Goal: Task Accomplishment & Management: Complete application form

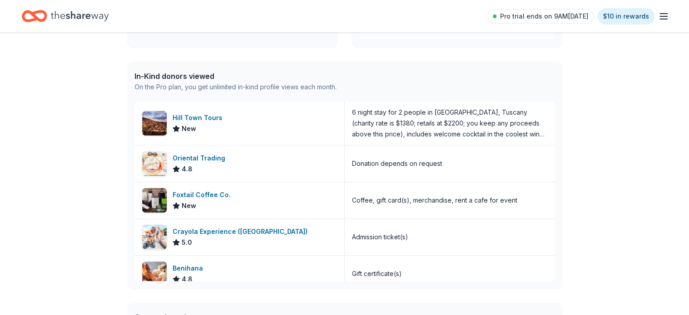
scroll to position [210, 0]
click at [479, 120] on div "6 night stay for 2 people in Cortona, Tuscany (charity rate is $1380; retails a…" at bounding box center [450, 123] width 196 height 33
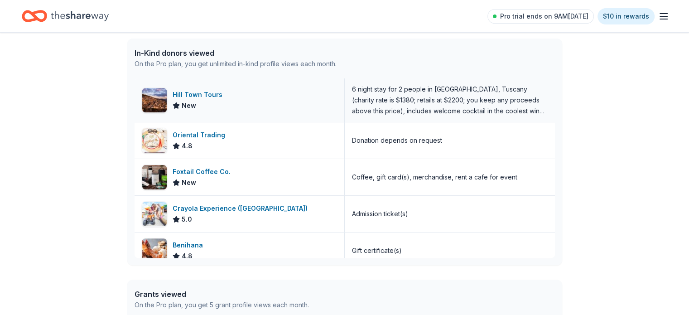
scroll to position [234, 0]
click at [361, 250] on div "Gift certificate(s)" at bounding box center [377, 249] width 50 height 11
click at [184, 239] on div "Benihana" at bounding box center [189, 244] width 34 height 11
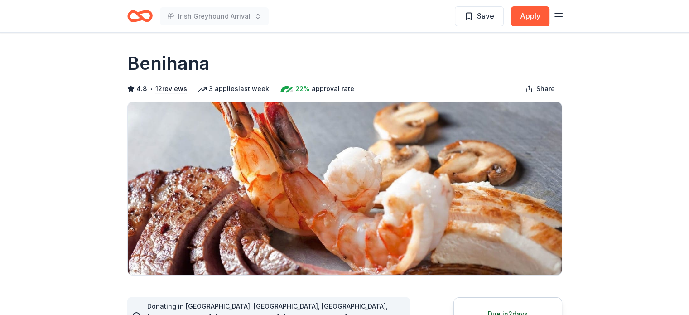
click at [135, 18] on icon "Home" at bounding box center [139, 15] width 25 height 21
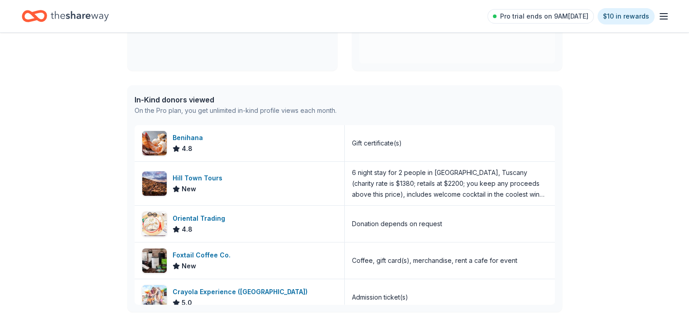
click at [658, 15] on icon "button" at bounding box center [663, 16] width 11 height 11
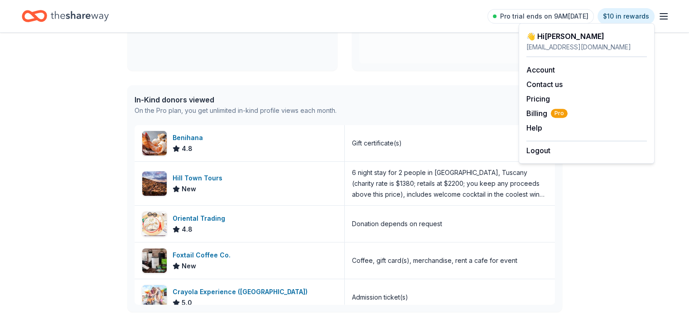
click at [373, 110] on div "In-Kind donors viewed On the Pro plan, you get unlimited in-kind profile views …" at bounding box center [344, 105] width 435 height 40
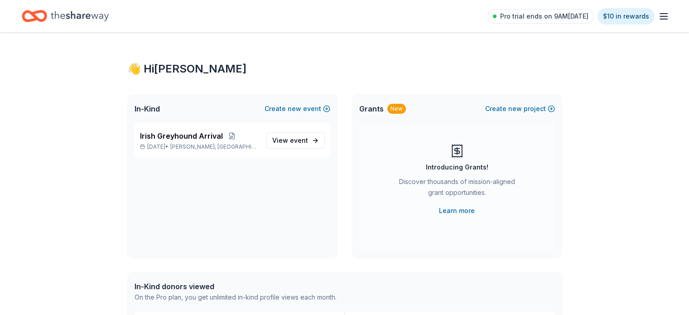
scroll to position [14, 0]
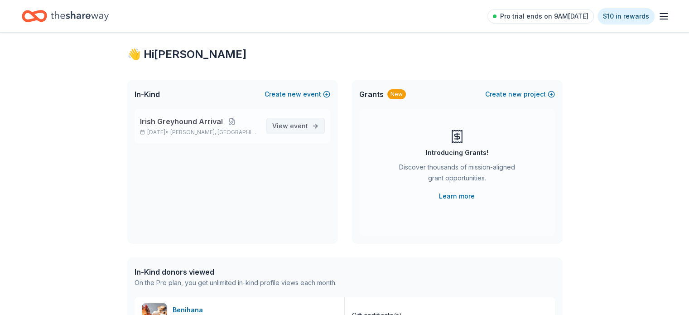
click at [285, 127] on span "View event" at bounding box center [290, 125] width 36 height 11
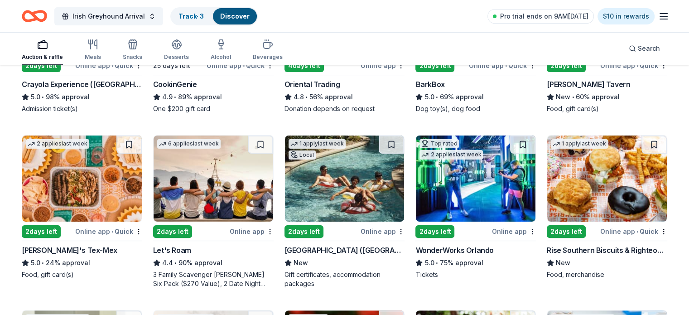
scroll to position [197, 0]
click at [209, 198] on img at bounding box center [213, 178] width 120 height 86
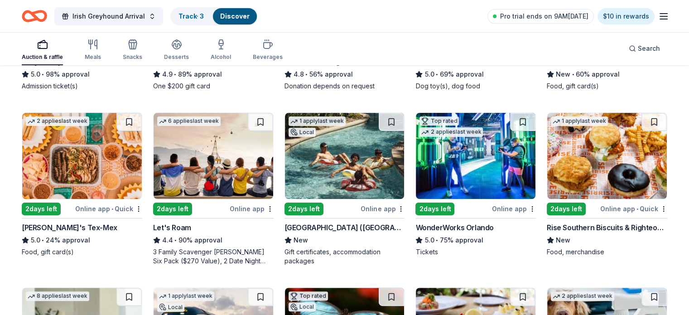
scroll to position [273, 0]
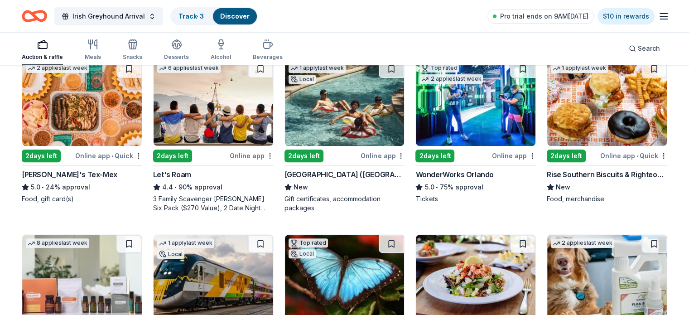
click at [354, 120] on img at bounding box center [345, 103] width 120 height 86
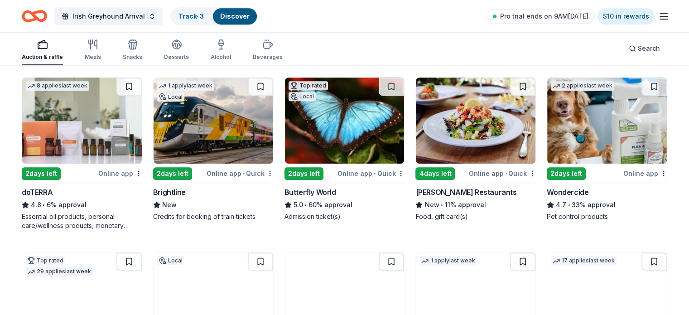
scroll to position [431, 0]
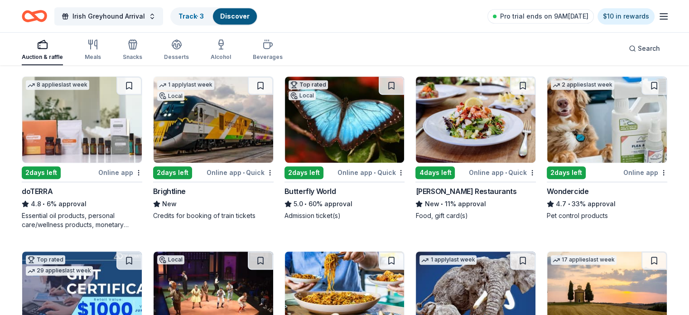
click at [348, 134] on img at bounding box center [345, 120] width 120 height 86
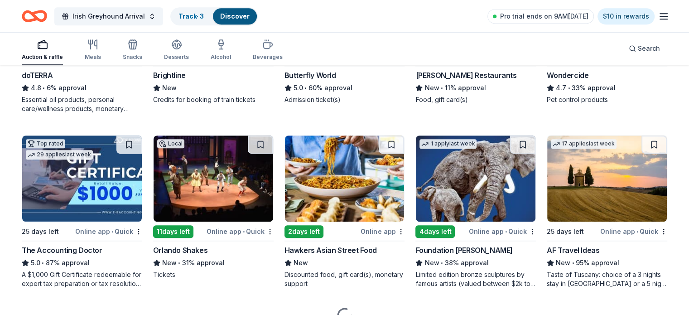
scroll to position [548, 0]
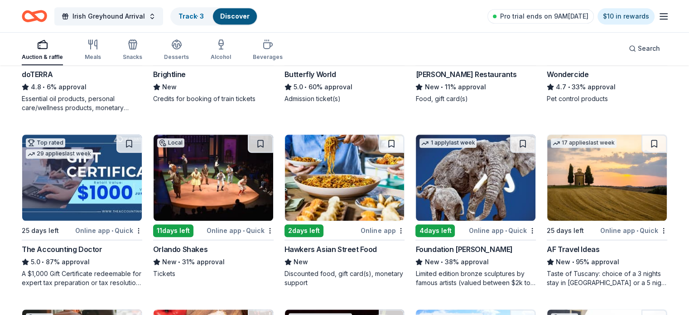
click at [210, 182] on img at bounding box center [213, 177] width 120 height 86
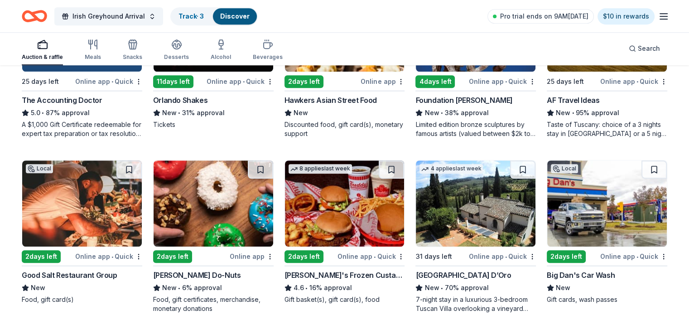
scroll to position [790, 0]
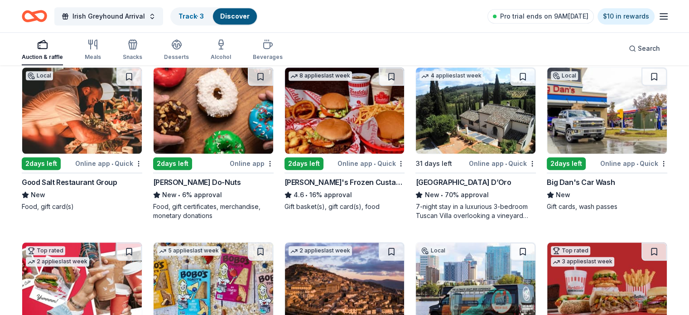
click at [470, 133] on img at bounding box center [476, 110] width 120 height 86
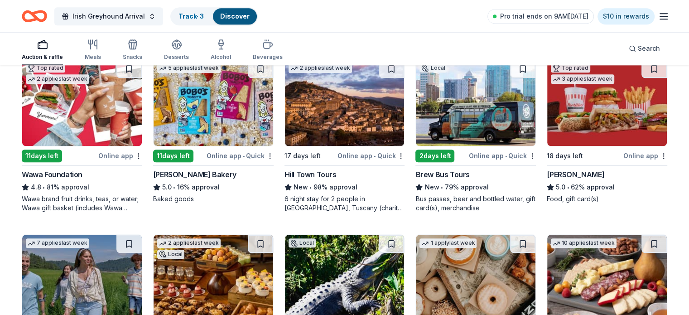
scroll to position [972, 0]
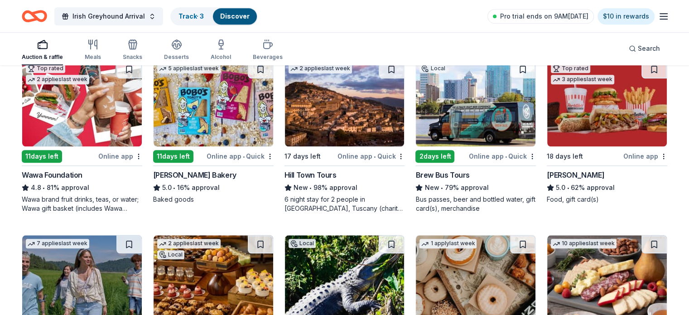
click at [446, 125] on img at bounding box center [476, 103] width 120 height 86
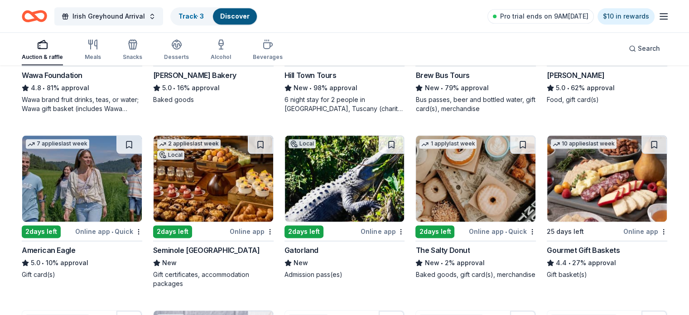
scroll to position [1072, 0]
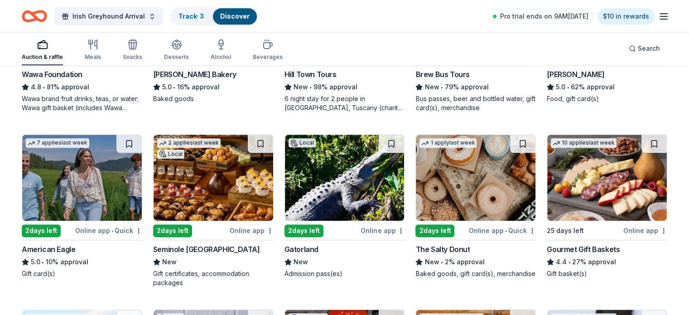
click at [315, 182] on img at bounding box center [345, 177] width 120 height 86
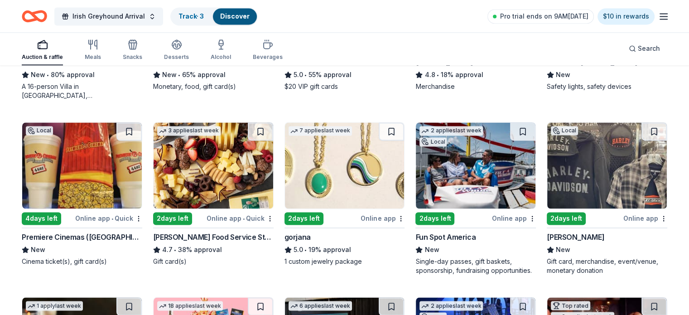
scroll to position [1434, 0]
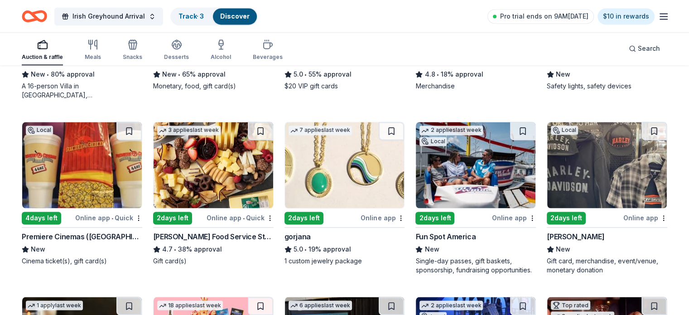
click at [88, 156] on img at bounding box center [82, 165] width 120 height 86
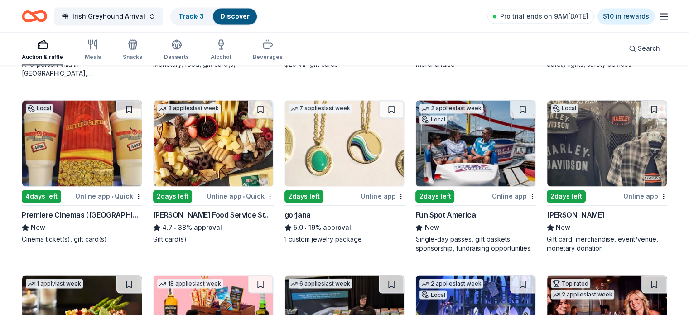
scroll to position [1456, 0]
click at [464, 150] on img at bounding box center [476, 143] width 120 height 86
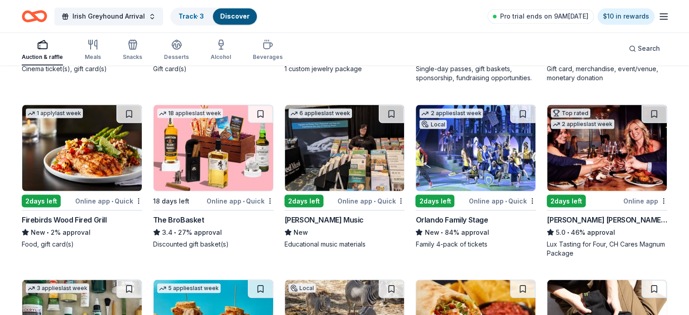
scroll to position [1628, 0]
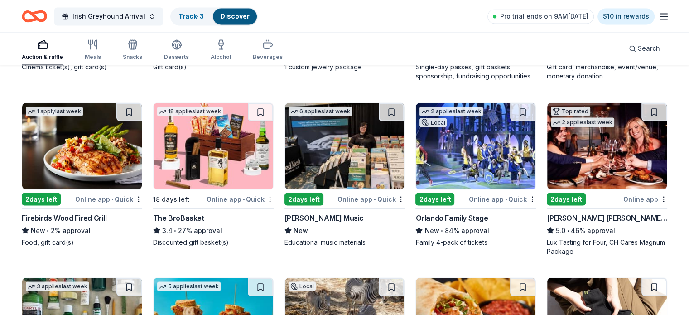
click at [466, 147] on img at bounding box center [476, 146] width 120 height 86
click at [219, 142] on img at bounding box center [213, 146] width 120 height 86
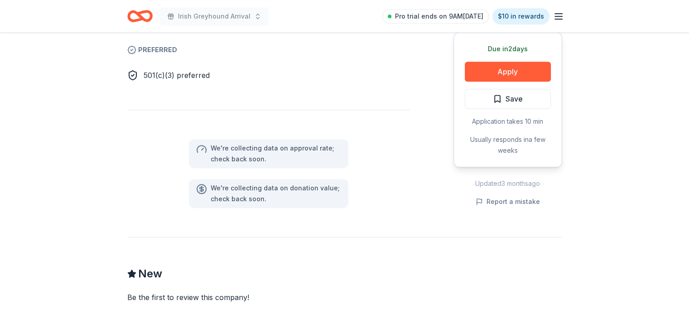
scroll to position [533, 0]
click at [354, 119] on div "We ' re collecting data on approval rate ; check back soon. We ' re collecting …" at bounding box center [268, 158] width 283 height 98
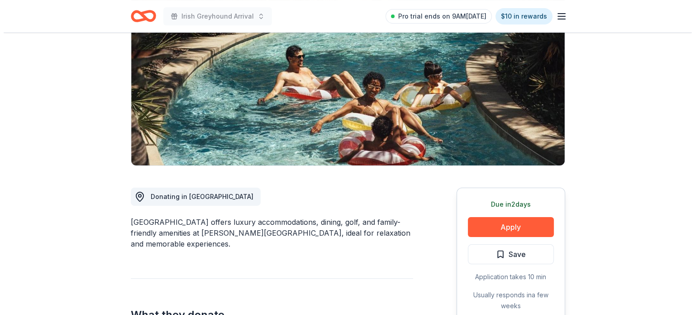
scroll to position [110, 0]
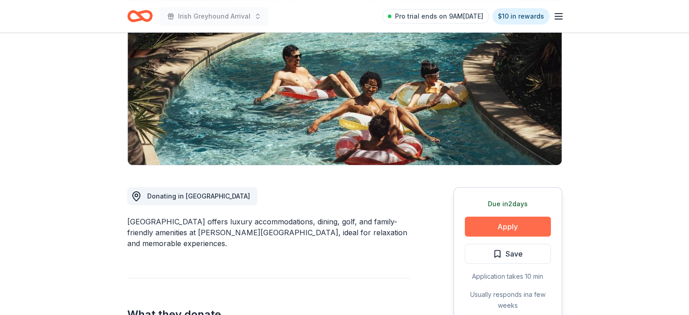
click at [492, 228] on button "Apply" at bounding box center [508, 226] width 86 height 20
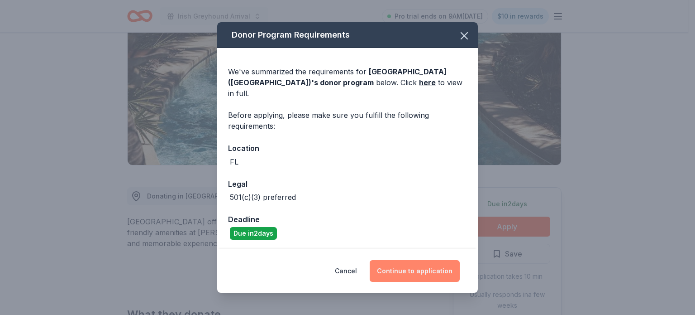
click at [399, 263] on button "Continue to application" at bounding box center [415, 271] width 90 height 22
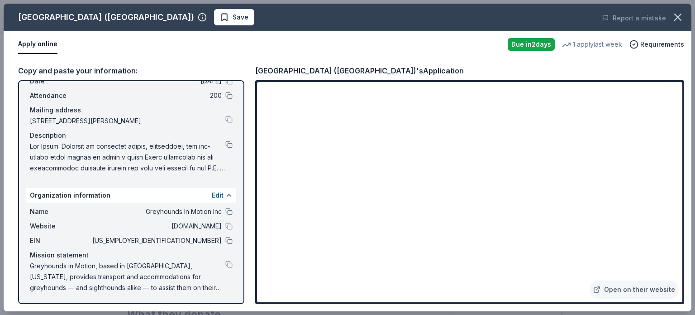
scroll to position [40, 0]
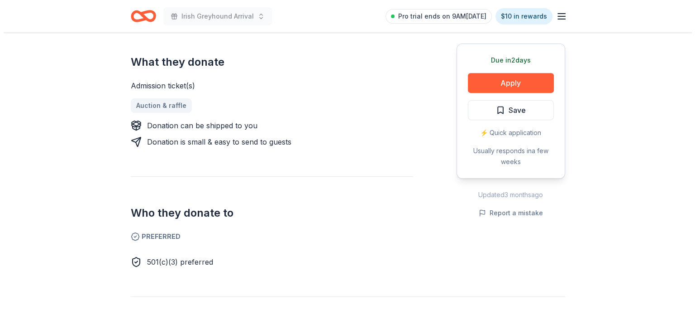
scroll to position [345, 0]
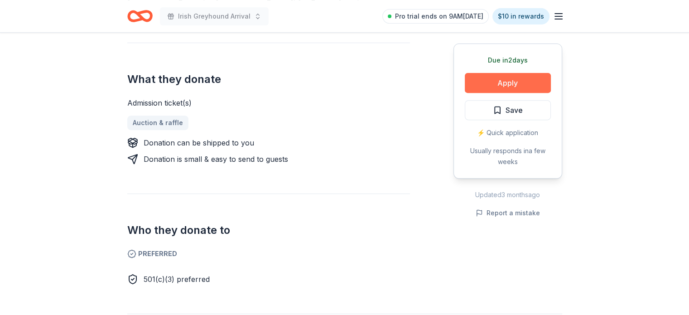
click at [512, 81] on button "Apply" at bounding box center [508, 83] width 86 height 20
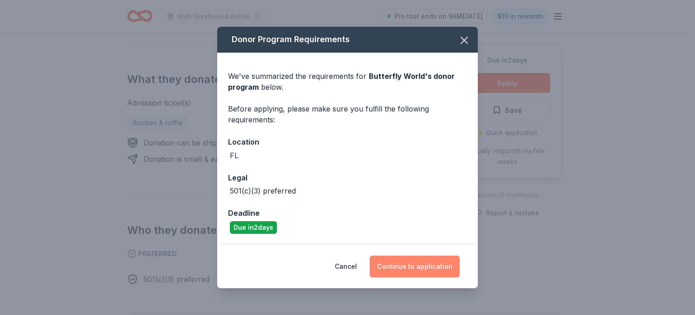
click at [409, 265] on button "Continue to application" at bounding box center [415, 266] width 90 height 22
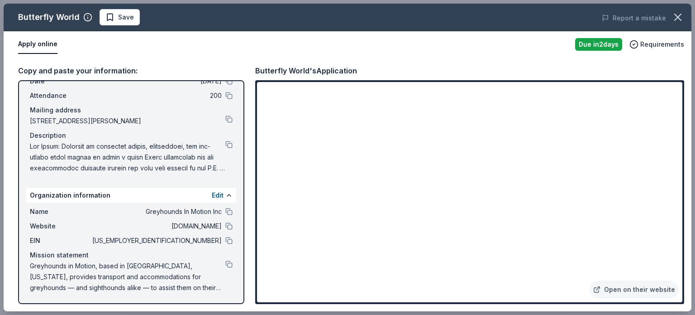
scroll to position [0, 0]
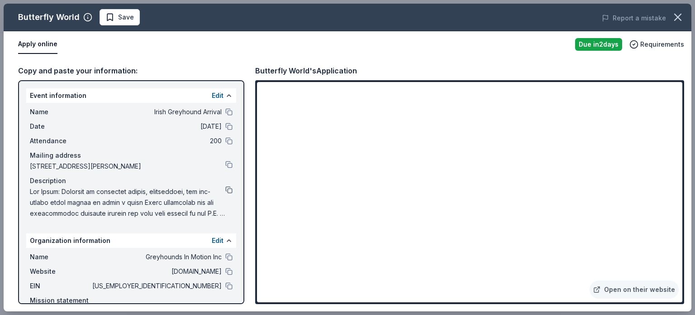
click at [225, 186] on button at bounding box center [228, 189] width 7 height 7
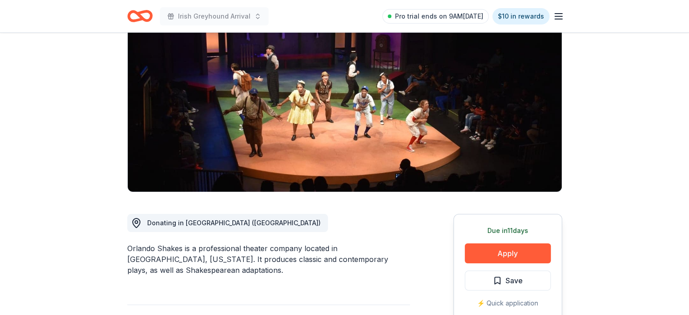
scroll to position [74, 0]
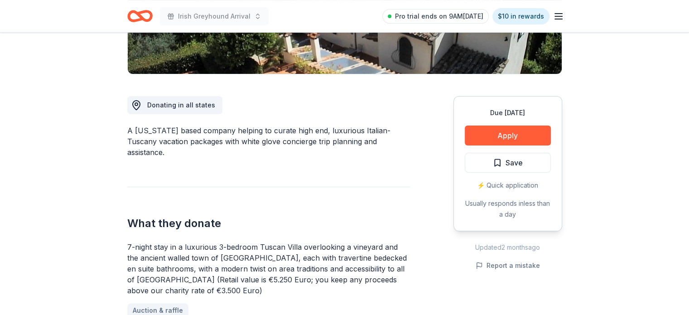
scroll to position [201, 0]
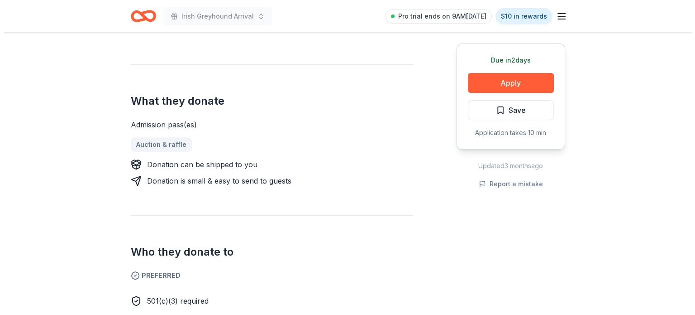
scroll to position [322, 0]
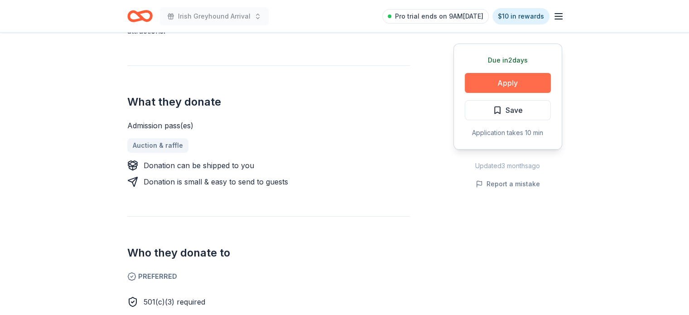
click at [517, 76] on button "Apply" at bounding box center [508, 83] width 86 height 20
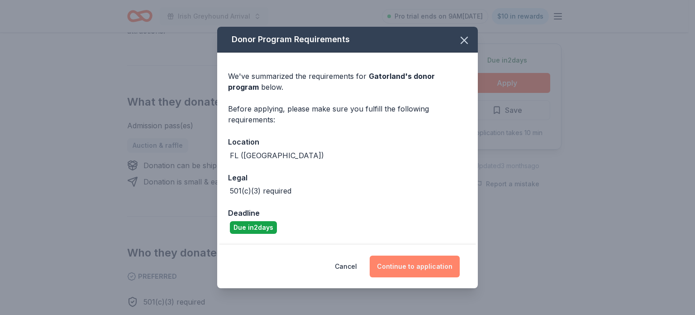
click at [426, 264] on button "Continue to application" at bounding box center [415, 266] width 90 height 22
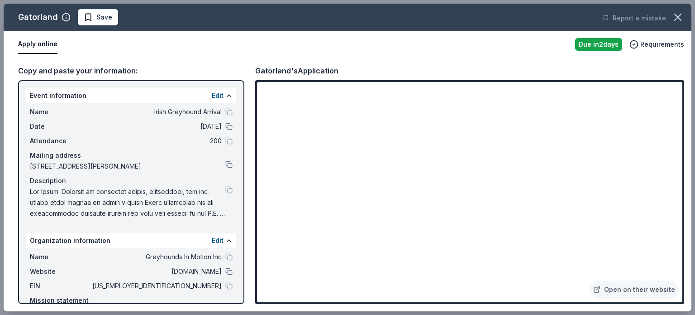
scroll to position [0, 0]
click at [215, 285] on div "EIN 83-1225228" at bounding box center [131, 285] width 203 height 11
click at [225, 285] on button at bounding box center [228, 285] width 7 height 7
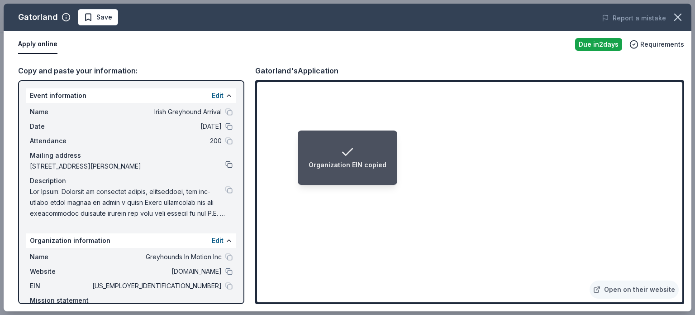
click at [225, 161] on button at bounding box center [228, 164] width 7 height 7
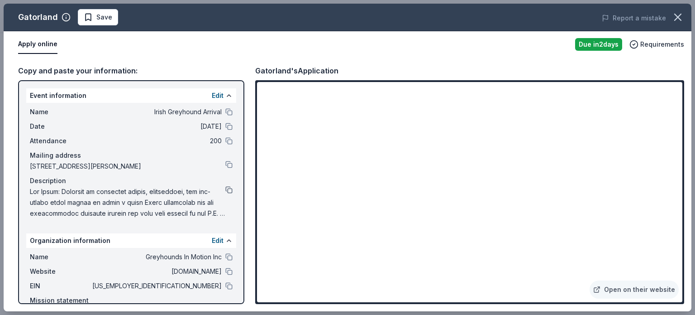
click at [225, 187] on button at bounding box center [228, 189] width 7 height 7
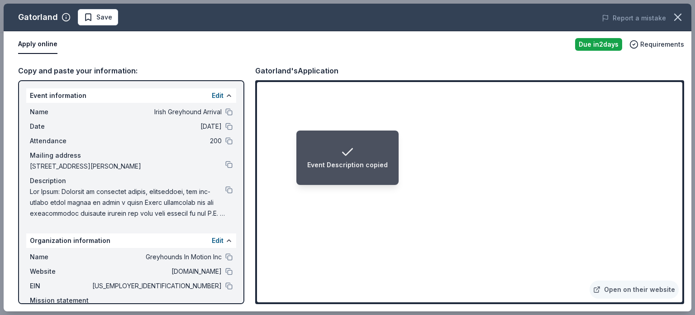
click at [376, 139] on li "Event Description copied" at bounding box center [348, 157] width 102 height 54
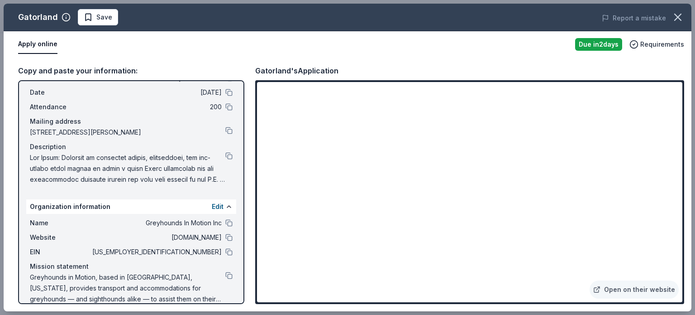
scroll to position [29, 0]
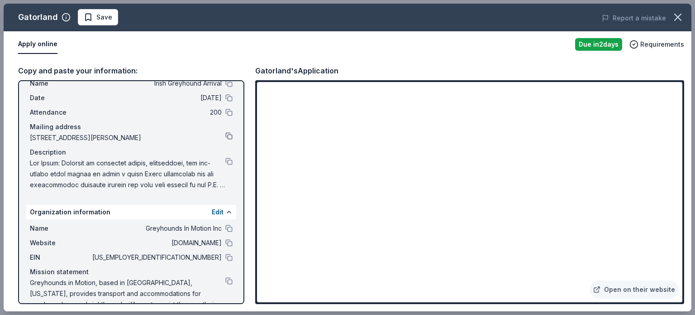
drag, startPoint x: 426, startPoint y: 83, endPoint x: 222, endPoint y: 134, distance: 209.9
click at [225, 134] on button at bounding box center [228, 135] width 7 height 7
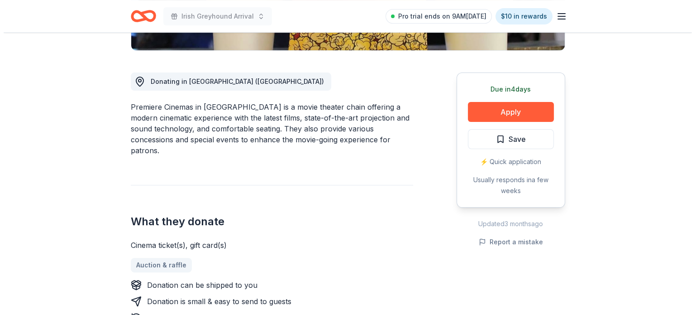
scroll to position [225, 0]
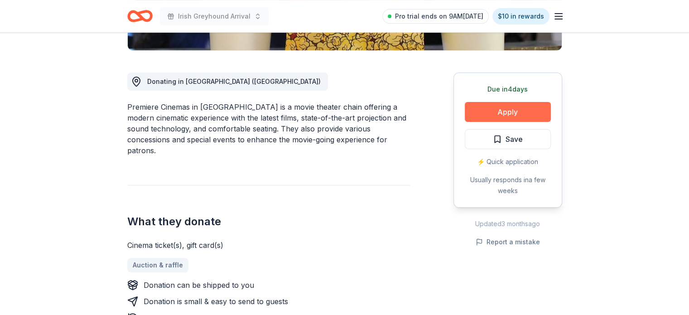
click at [512, 110] on button "Apply" at bounding box center [508, 112] width 86 height 20
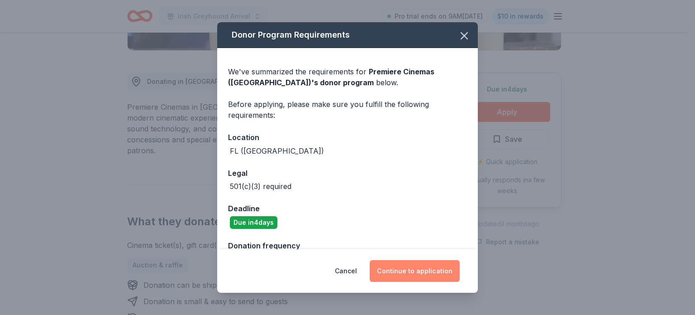
click at [412, 270] on button "Continue to application" at bounding box center [415, 271] width 90 height 22
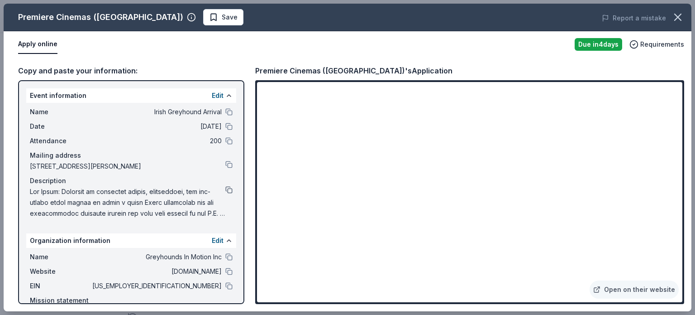
click at [225, 187] on button at bounding box center [228, 189] width 7 height 7
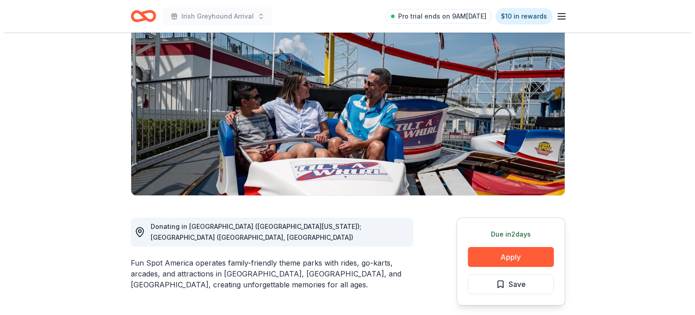
scroll to position [80, 0]
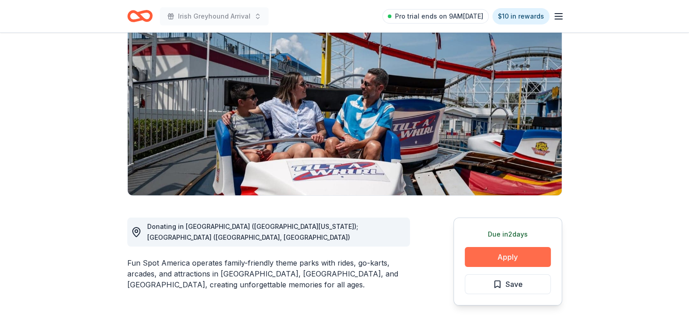
click at [481, 253] on button "Apply" at bounding box center [508, 257] width 86 height 20
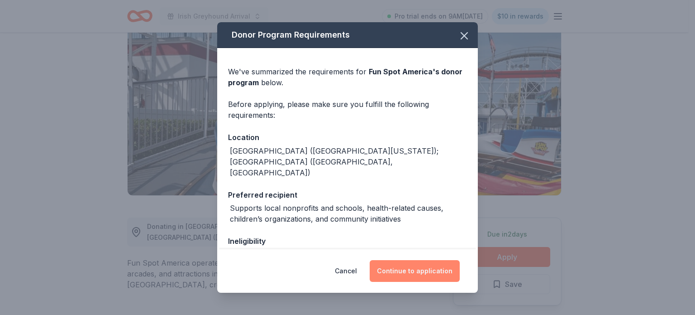
click at [397, 268] on button "Continue to application" at bounding box center [415, 271] width 90 height 22
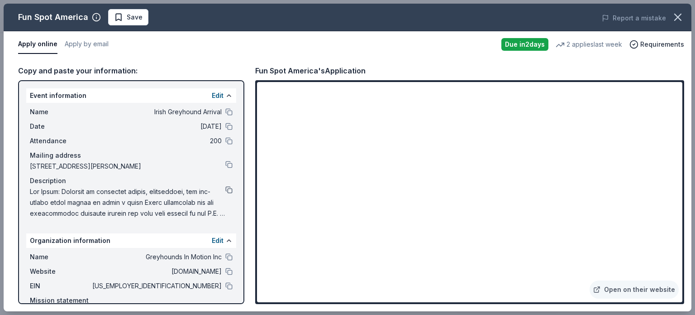
click at [225, 187] on button at bounding box center [228, 189] width 7 height 7
click at [225, 268] on button at bounding box center [228, 271] width 7 height 7
click at [225, 282] on button at bounding box center [228, 285] width 7 height 7
click at [225, 161] on button at bounding box center [228, 164] width 7 height 7
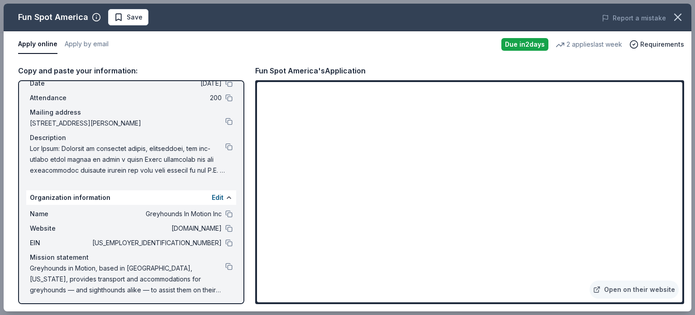
scroll to position [43, 0]
click at [225, 226] on button at bounding box center [228, 227] width 7 height 7
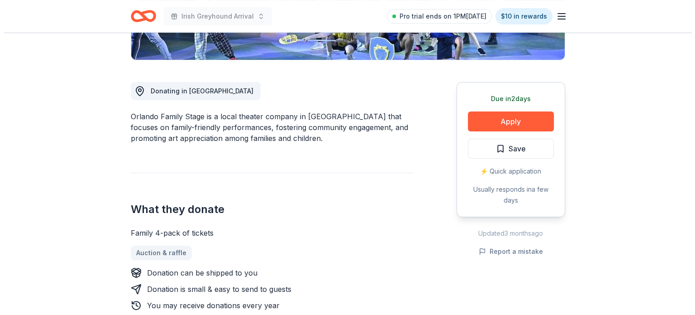
scroll to position [215, 0]
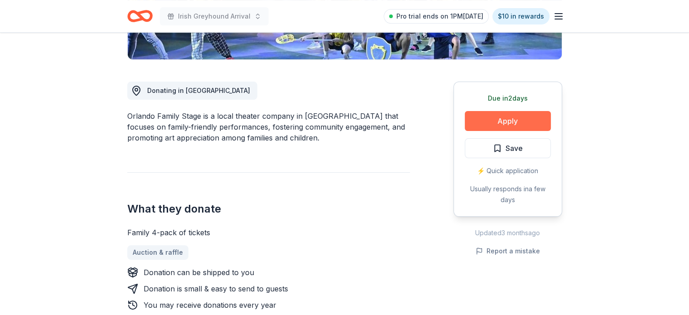
click at [484, 116] on button "Apply" at bounding box center [508, 121] width 86 height 20
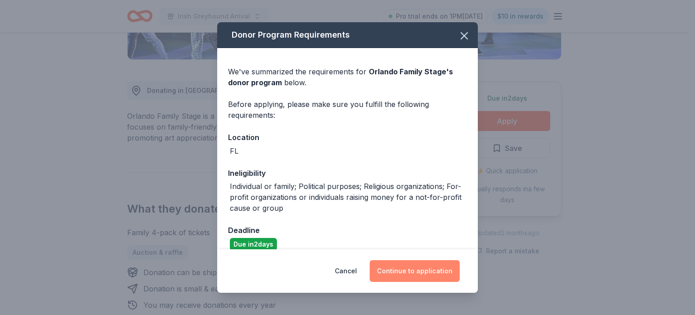
click at [400, 269] on button "Continue to application" at bounding box center [415, 271] width 90 height 22
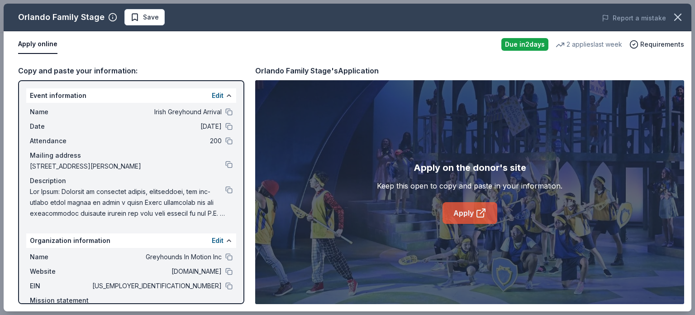
click at [469, 215] on link "Apply" at bounding box center [470, 213] width 55 height 22
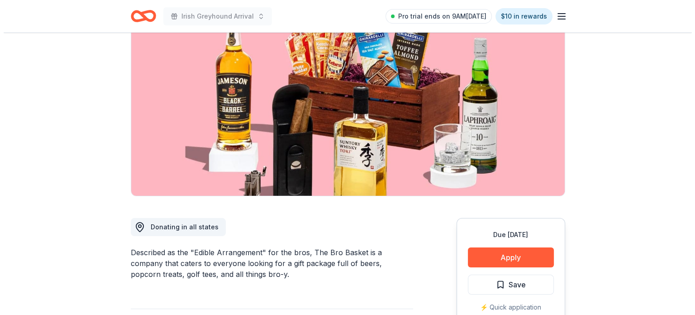
scroll to position [80, 0]
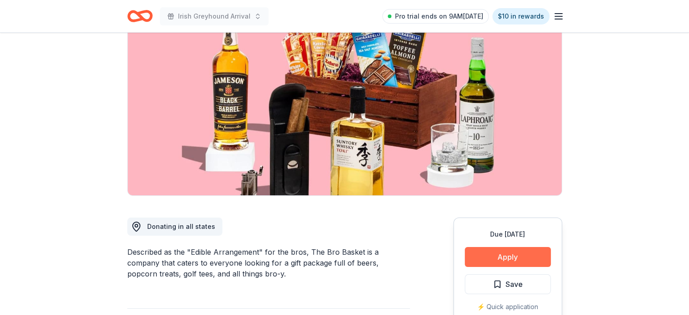
click at [495, 260] on button "Apply" at bounding box center [508, 257] width 86 height 20
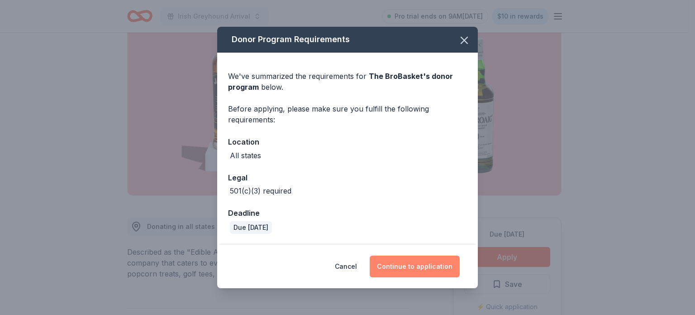
click at [433, 264] on button "Continue to application" at bounding box center [415, 266] width 90 height 22
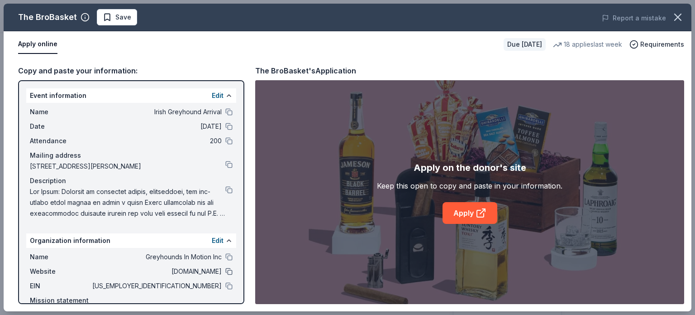
click at [225, 268] on button at bounding box center [228, 271] width 7 height 7
